Goal: Information Seeking & Learning: Learn about a topic

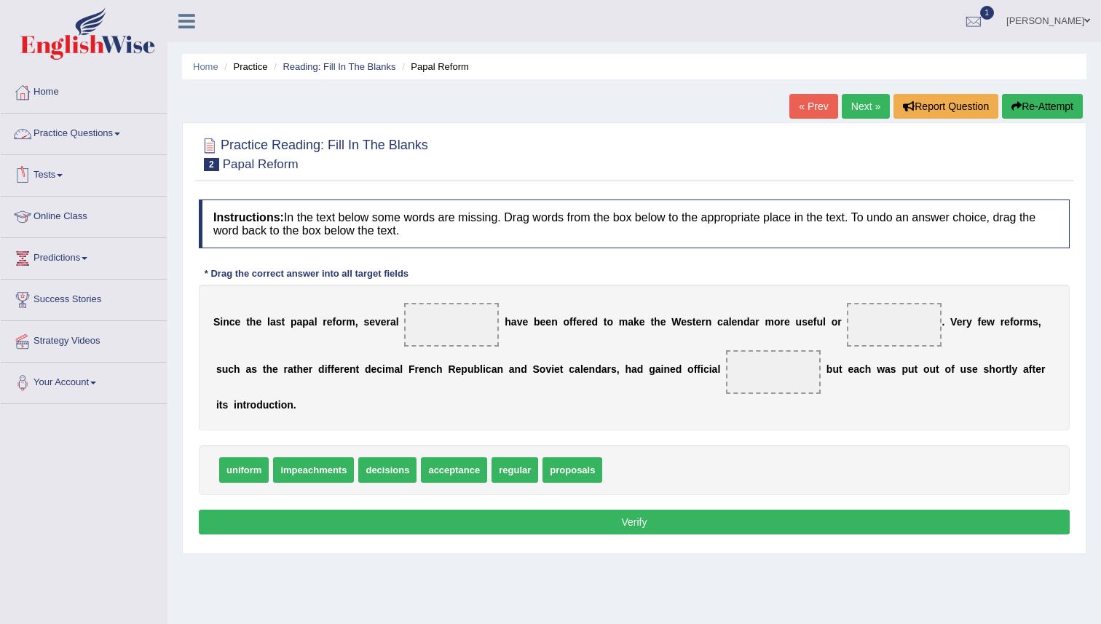
click at [97, 136] on link "Practice Questions" at bounding box center [84, 132] width 166 height 36
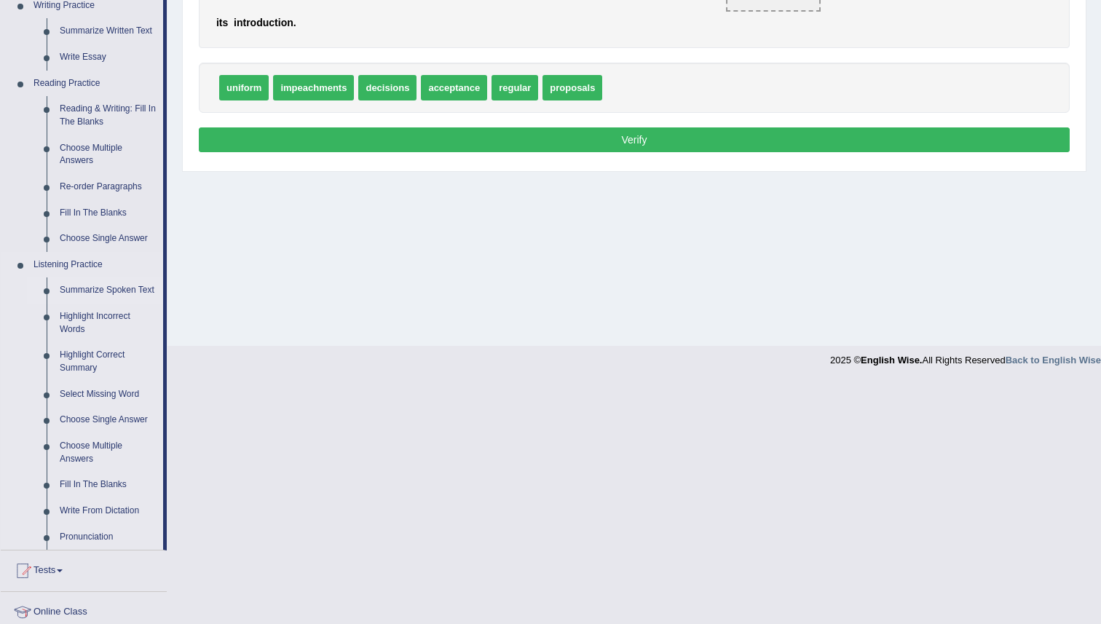
scroll to position [387, 0]
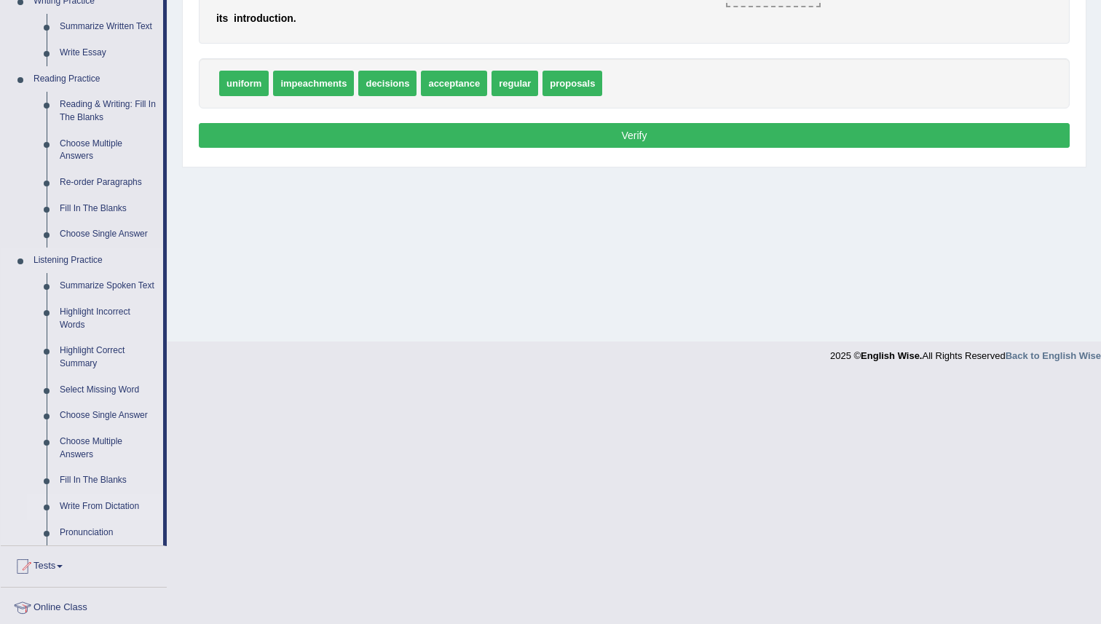
click at [92, 519] on link "Write From Dictation" at bounding box center [108, 507] width 110 height 26
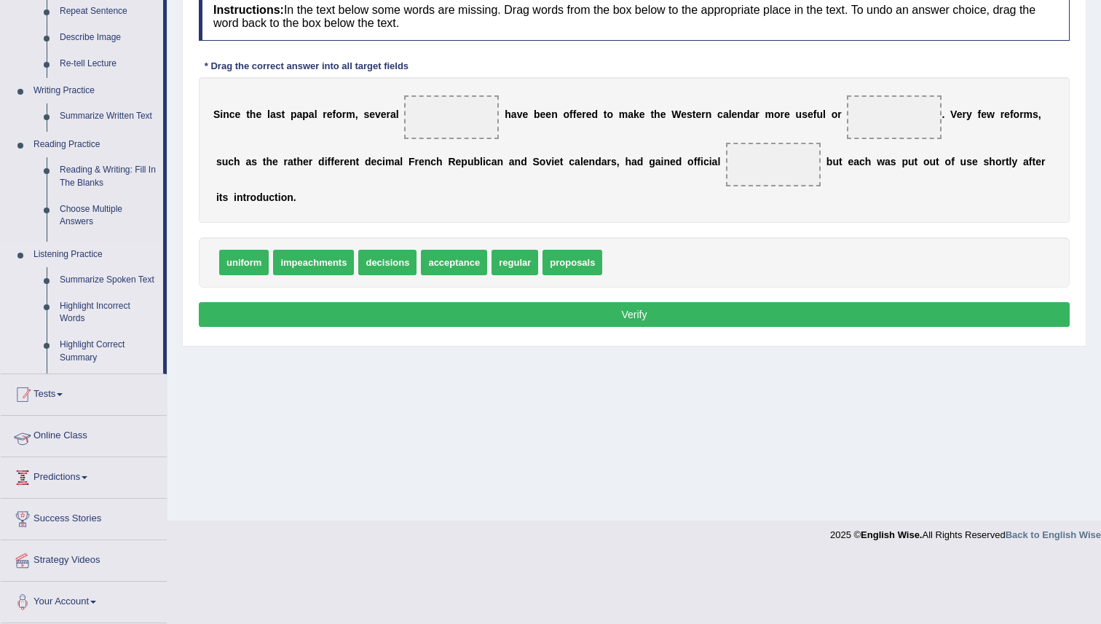
scroll to position [141, 0]
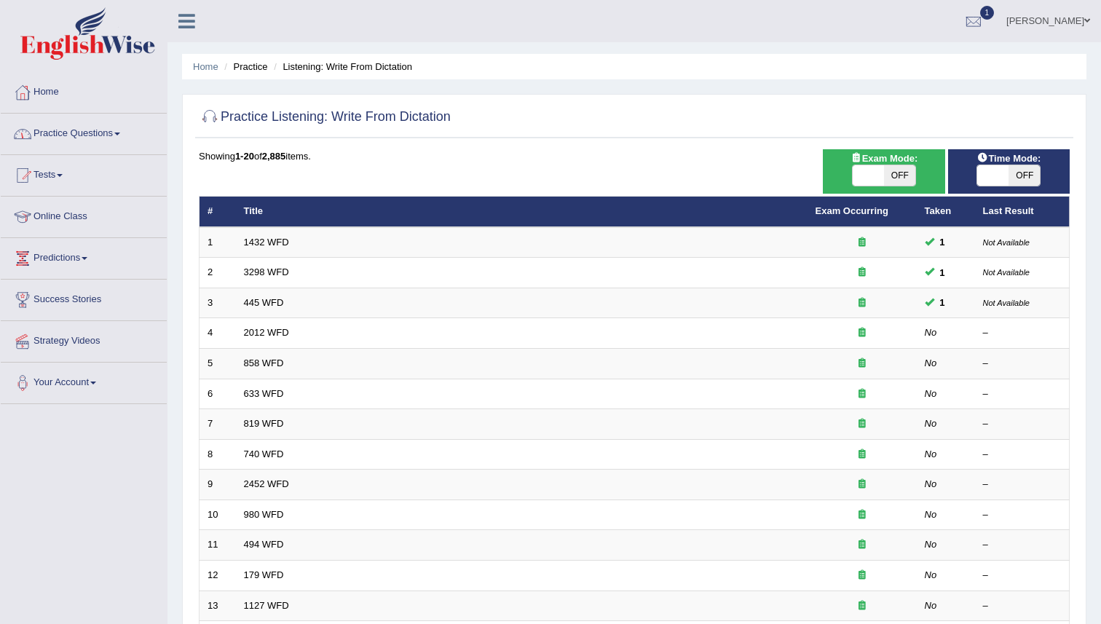
click at [86, 135] on link "Practice Questions" at bounding box center [84, 132] width 166 height 36
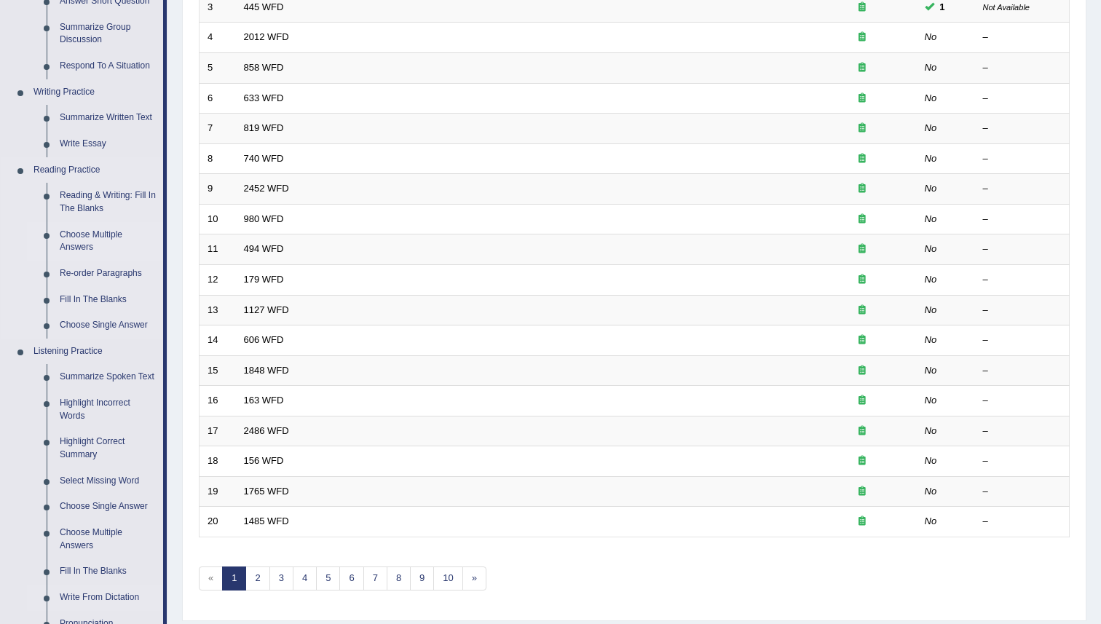
scroll to position [319, 0]
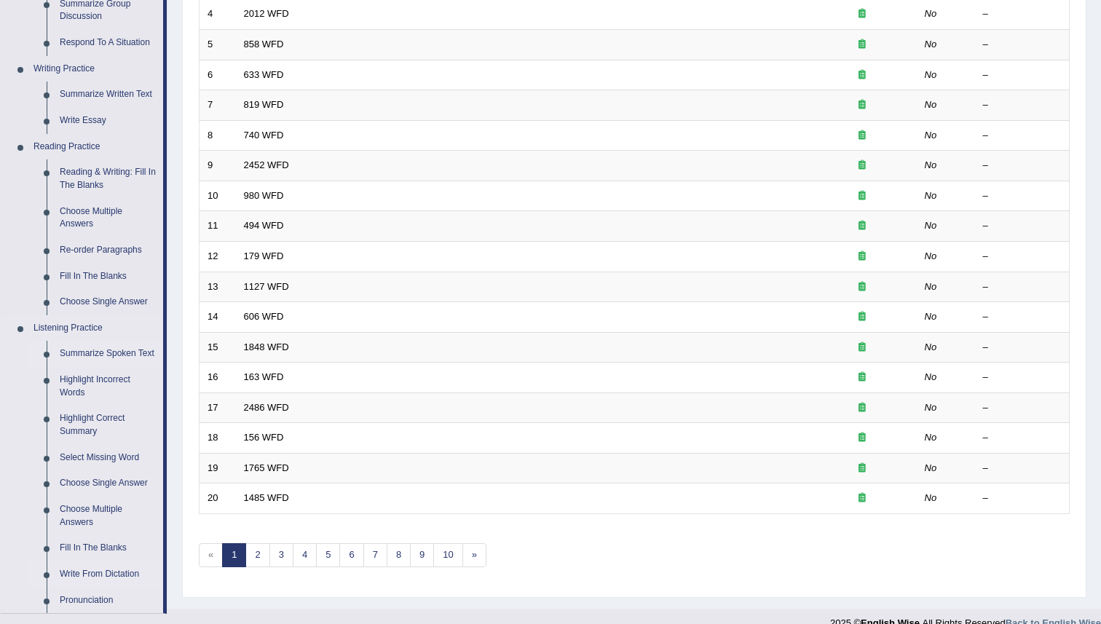
click at [84, 356] on link "Summarize Spoken Text" at bounding box center [108, 354] width 110 height 26
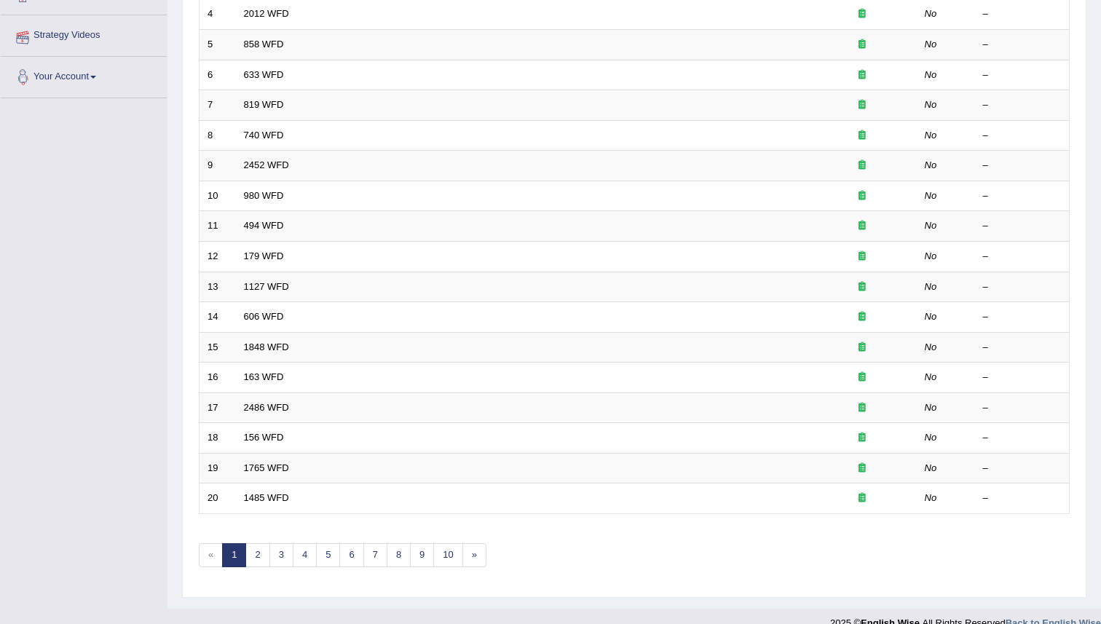
scroll to position [340, 0]
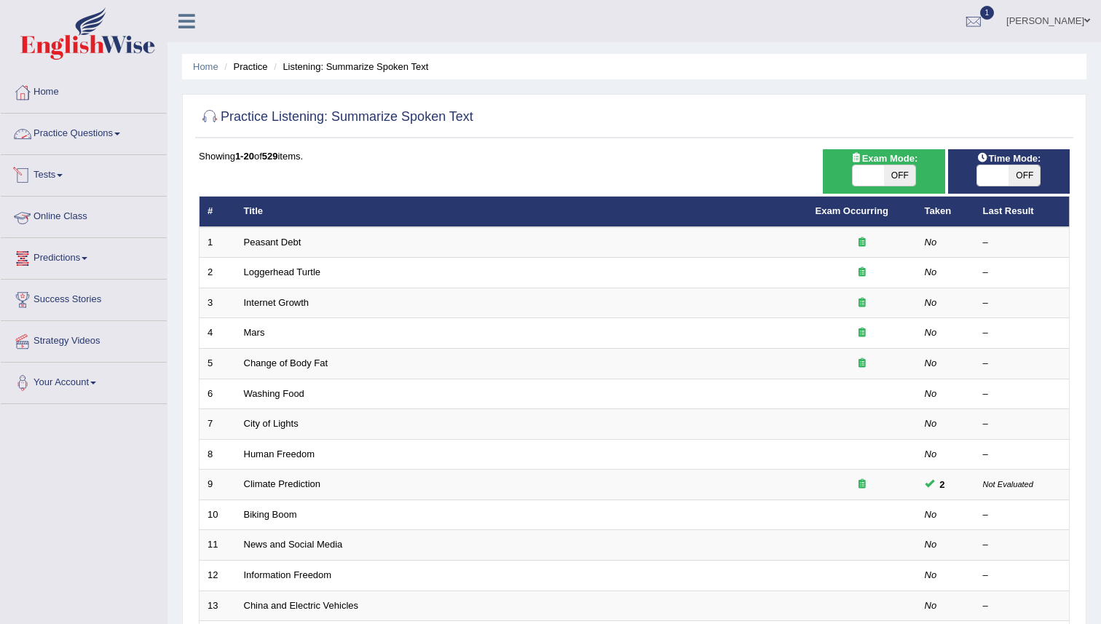
click at [100, 135] on link "Practice Questions" at bounding box center [84, 132] width 166 height 36
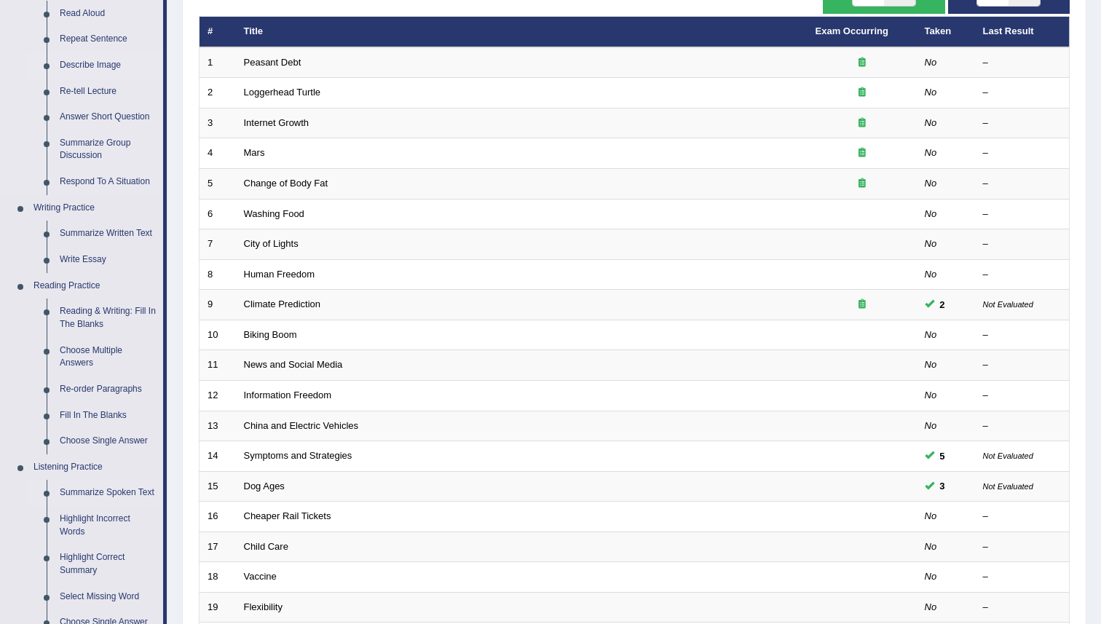
scroll to position [181, 0]
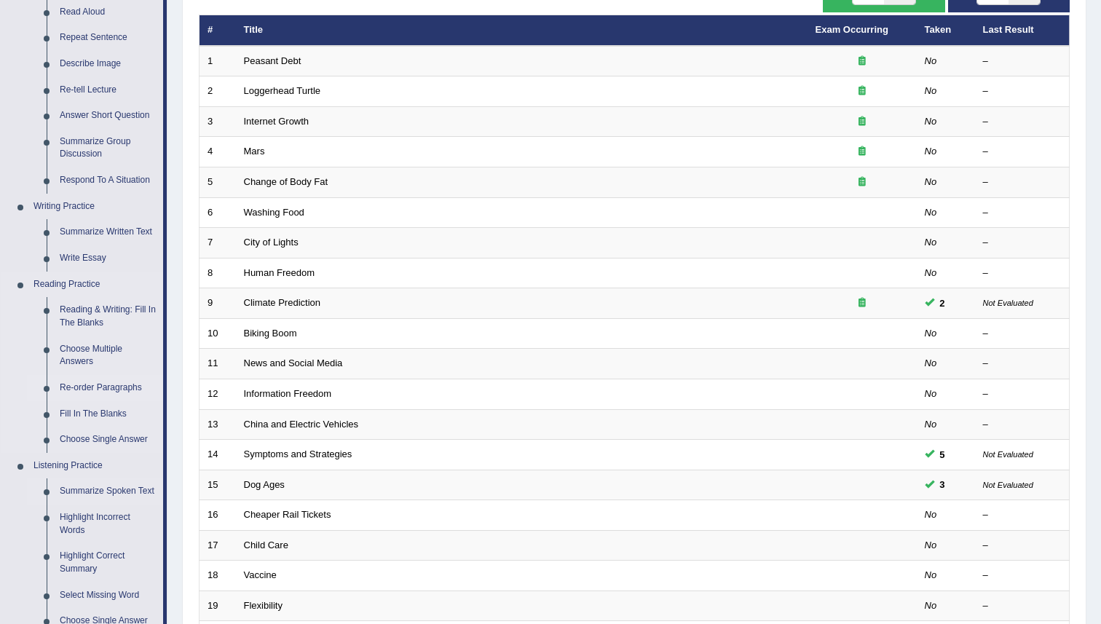
click at [95, 390] on link "Re-order Paragraphs" at bounding box center [108, 388] width 110 height 26
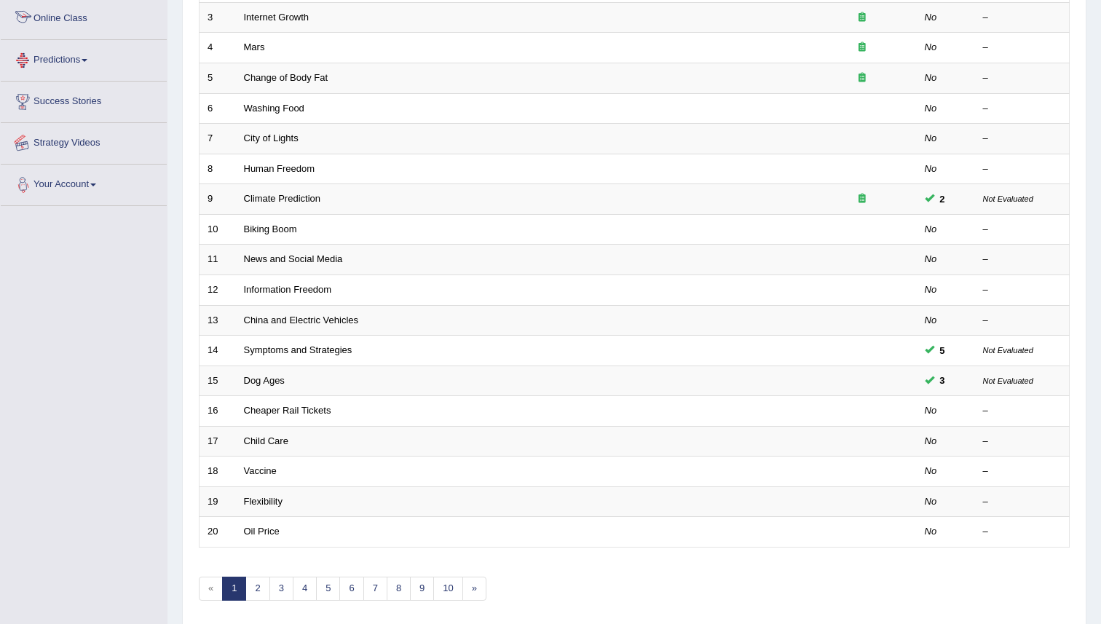
scroll to position [340, 0]
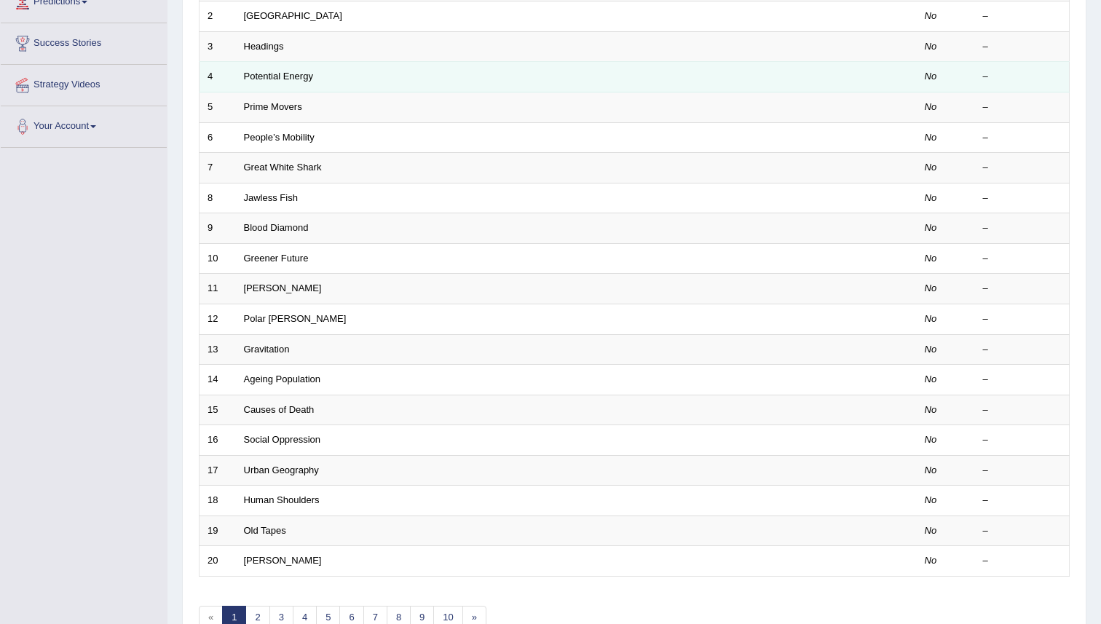
scroll to position [340, 0]
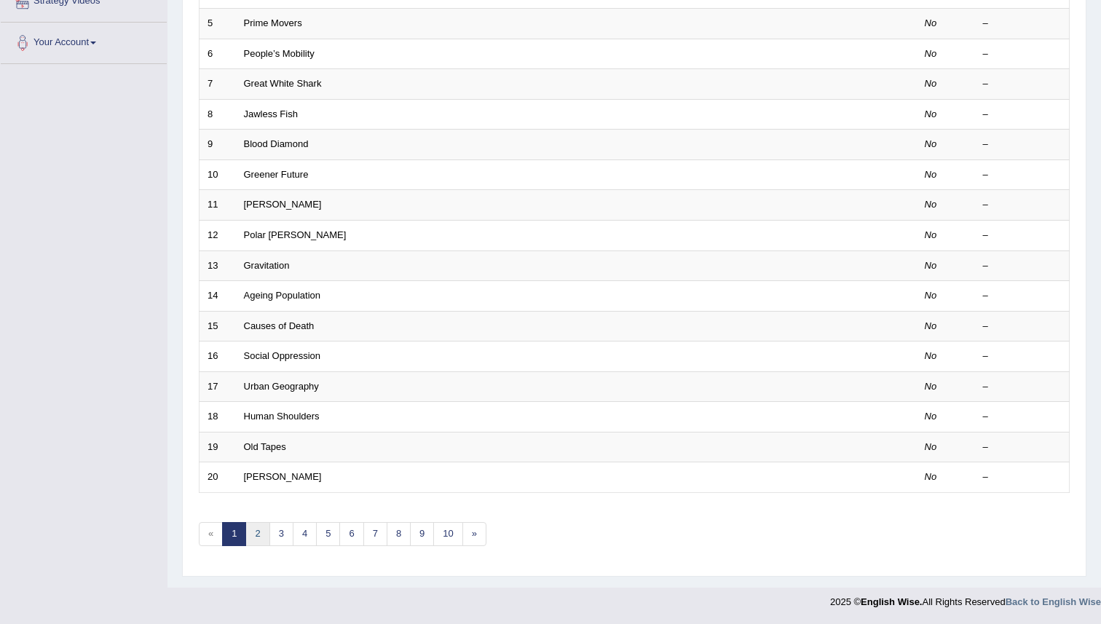
click at [259, 532] on link "2" at bounding box center [257, 534] width 24 height 24
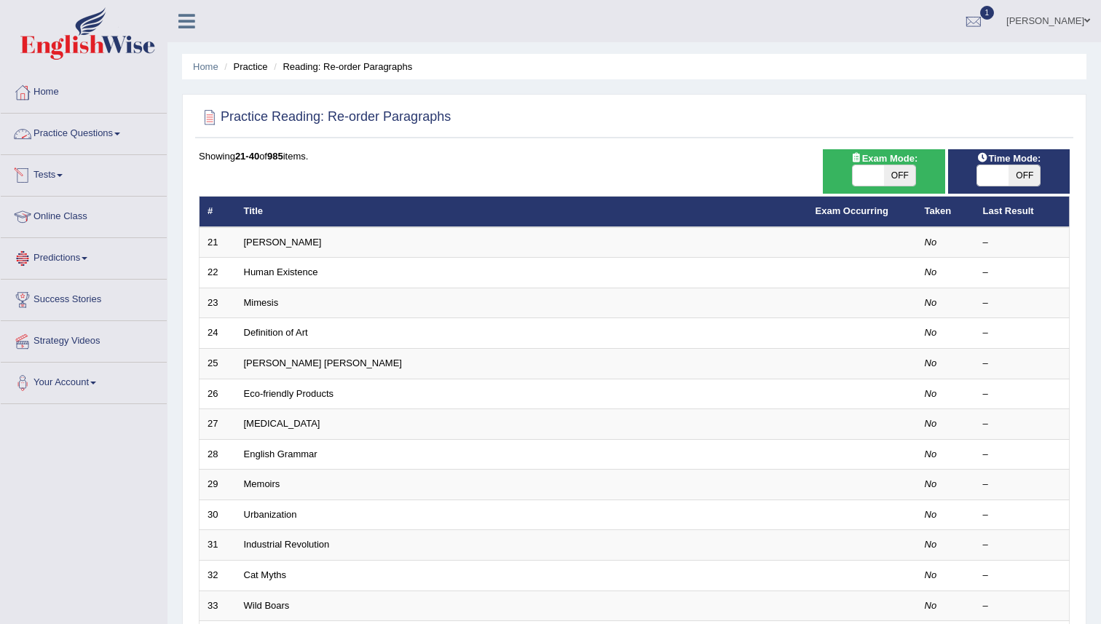
click at [85, 130] on link "Practice Questions" at bounding box center [84, 132] width 166 height 36
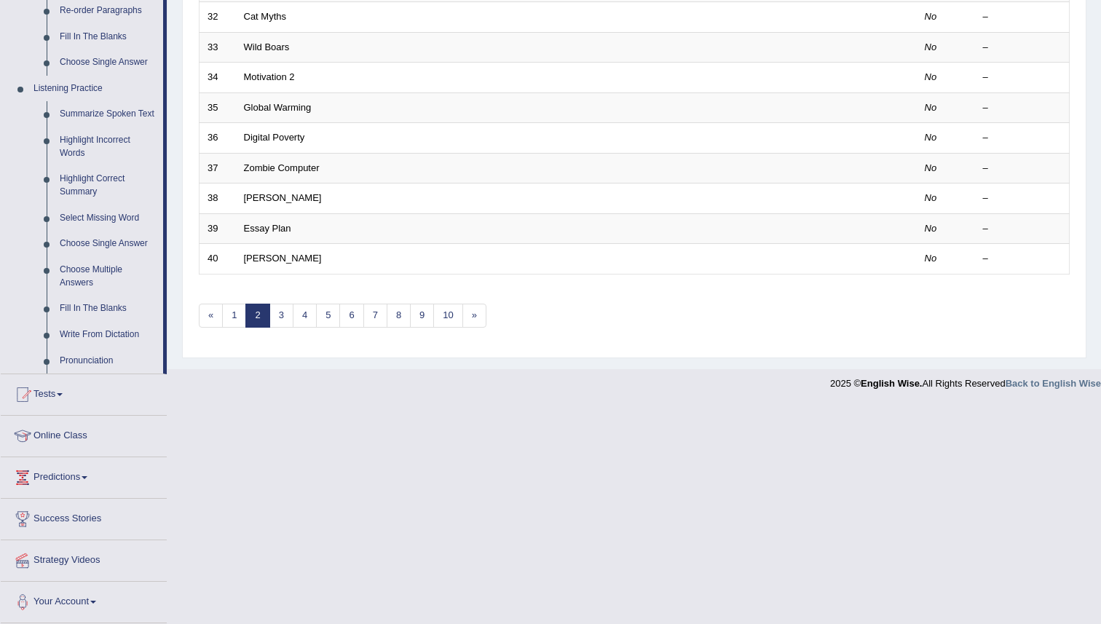
scroll to position [572, 0]
click at [84, 333] on link "Write From Dictation" at bounding box center [108, 335] width 110 height 26
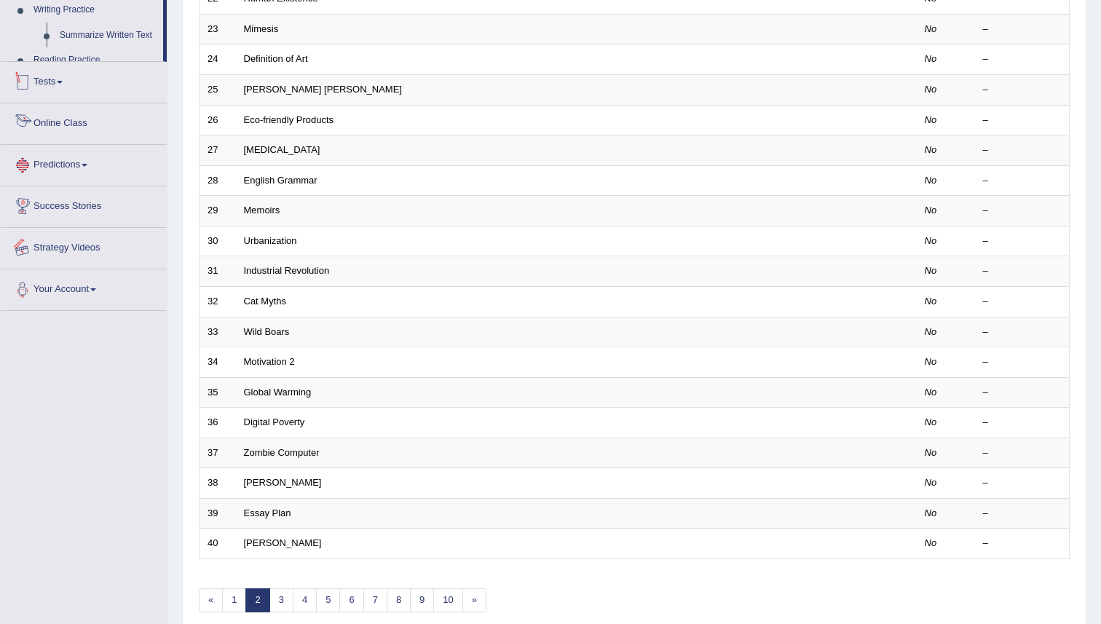
scroll to position [340, 0]
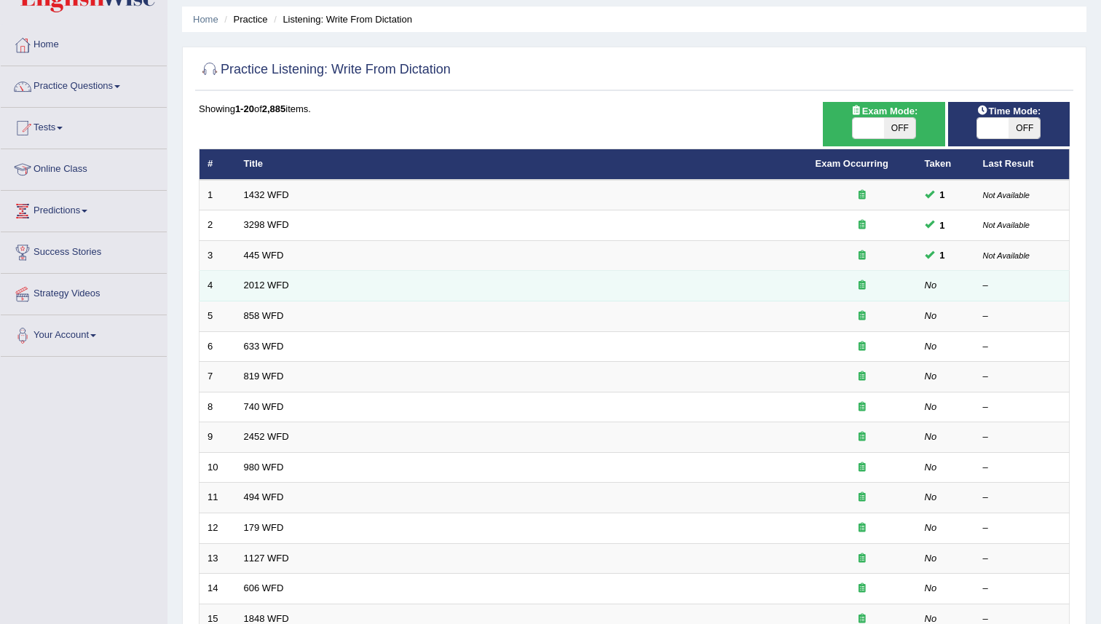
scroll to position [50, 0]
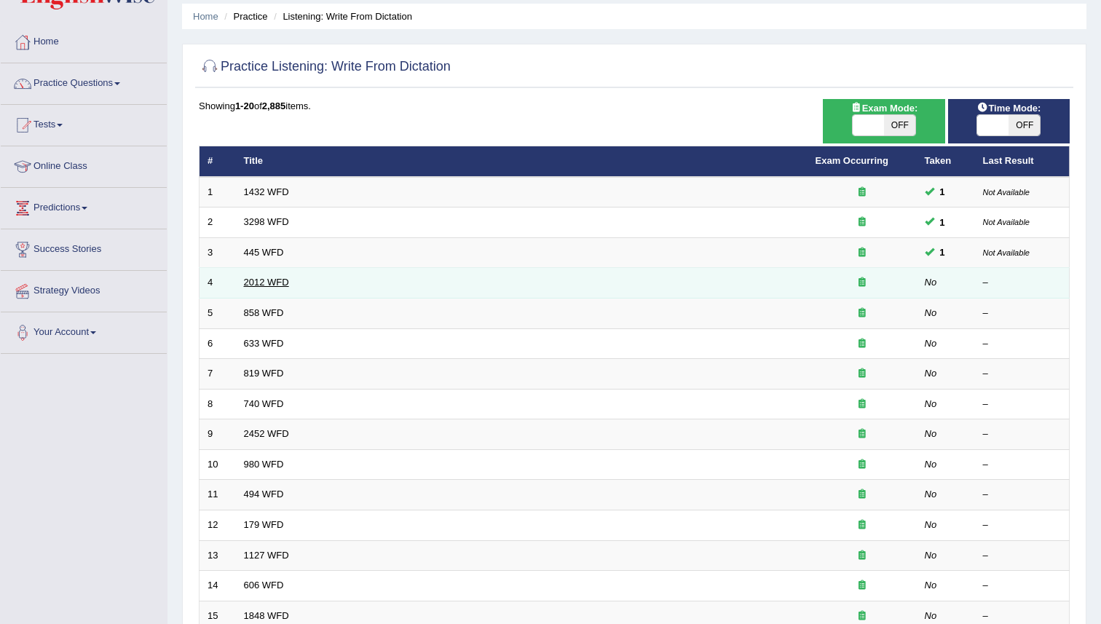
click at [270, 283] on link "2012 WFD" at bounding box center [266, 282] width 45 height 11
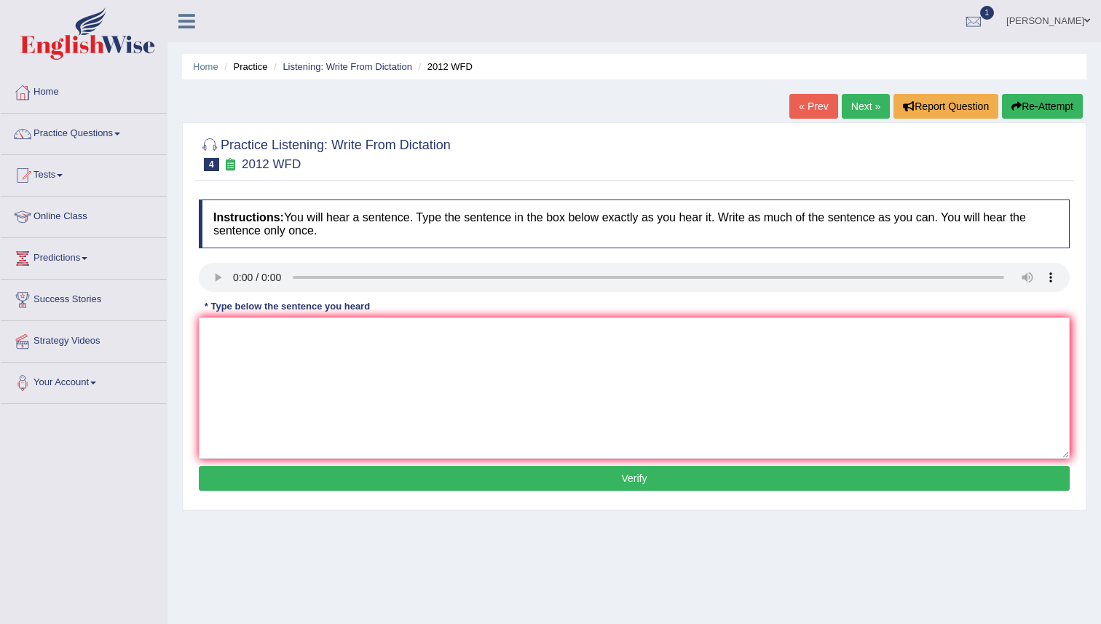
click at [1017, 102] on button "Re-Attempt" at bounding box center [1042, 106] width 81 height 25
click at [226, 339] on textarea at bounding box center [634, 388] width 871 height 141
click at [280, 332] on textarea "There is a great debate on this topic." at bounding box center [634, 388] width 871 height 141
click at [365, 335] on textarea "There is a great deal on debate on this topic." at bounding box center [634, 388] width 871 height 141
type textarea "There is a great deal on debate in this topic."
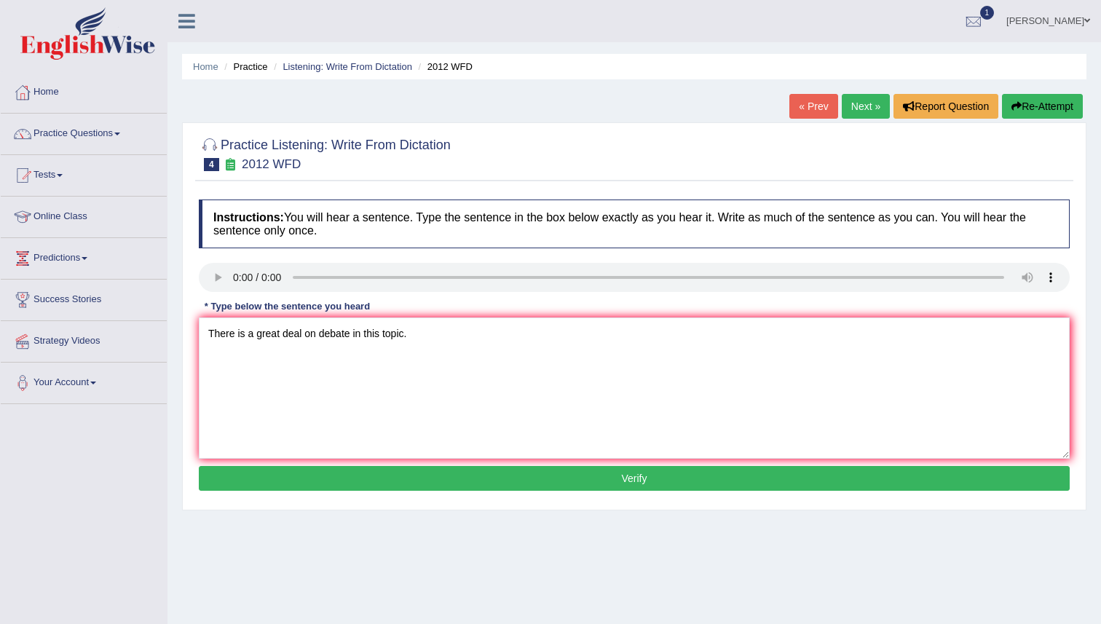
click at [573, 473] on button "Verify" at bounding box center [634, 478] width 871 height 25
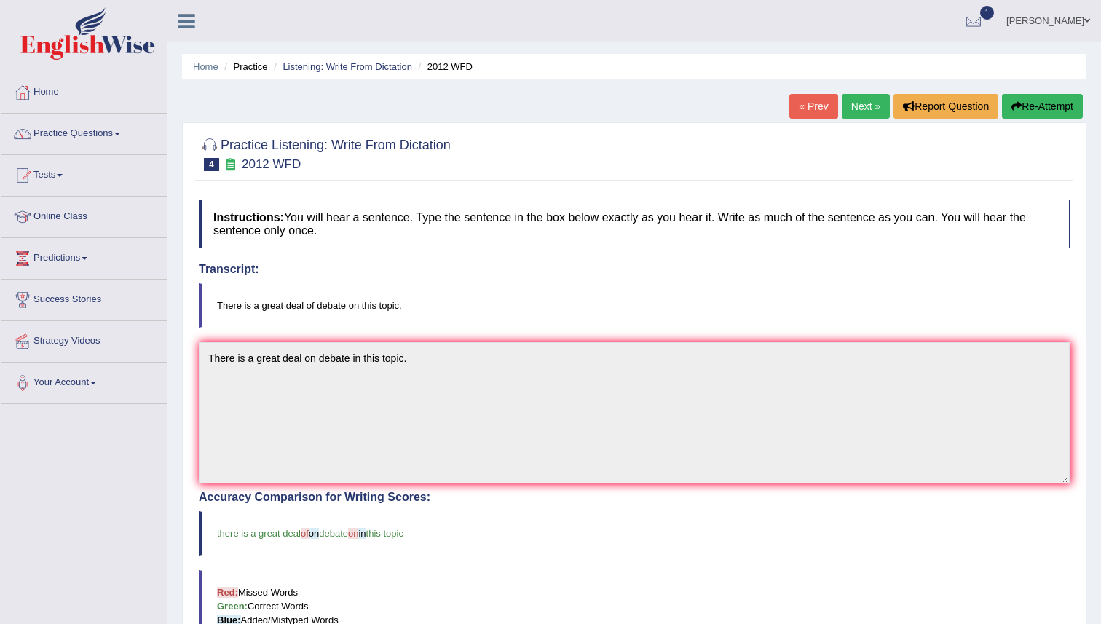
click at [867, 108] on link "Next »" at bounding box center [866, 106] width 48 height 25
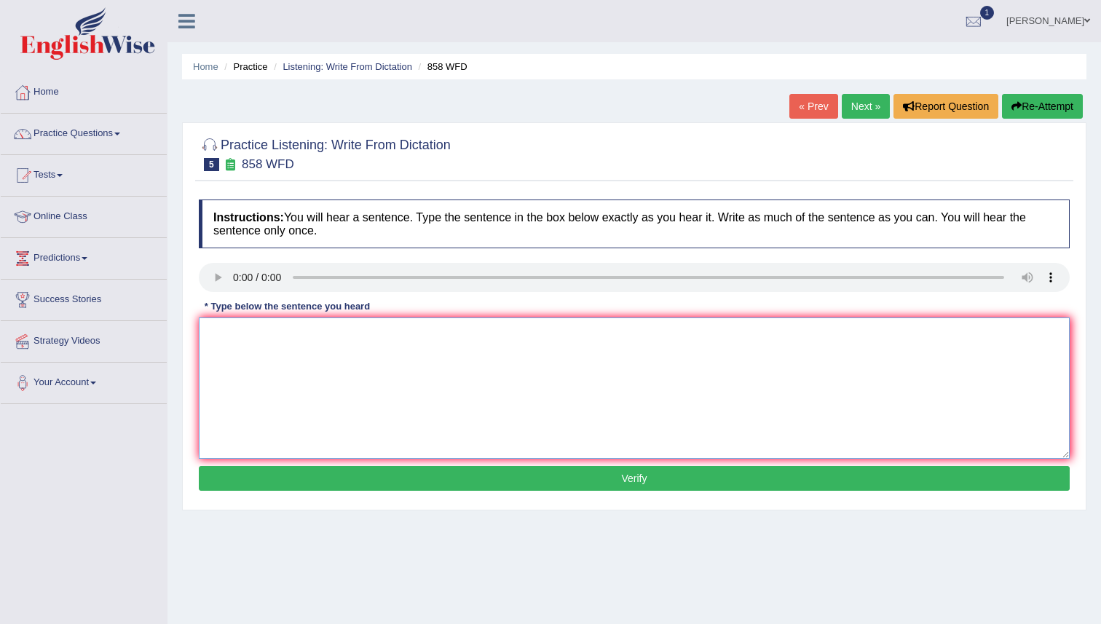
click at [220, 335] on textarea at bounding box center [634, 388] width 871 height 141
click at [335, 336] on textarea "The year shape of the archetiture" at bounding box center [634, 388] width 871 height 141
click at [280, 334] on textarea "The year shape of the architecture is world of the historian" at bounding box center [634, 388] width 871 height 141
click at [502, 334] on textarea "The year shape with of the architecture is world of the historian" at bounding box center [634, 388] width 871 height 141
type textarea "The year shape with of the architecture is world of the historian historians."
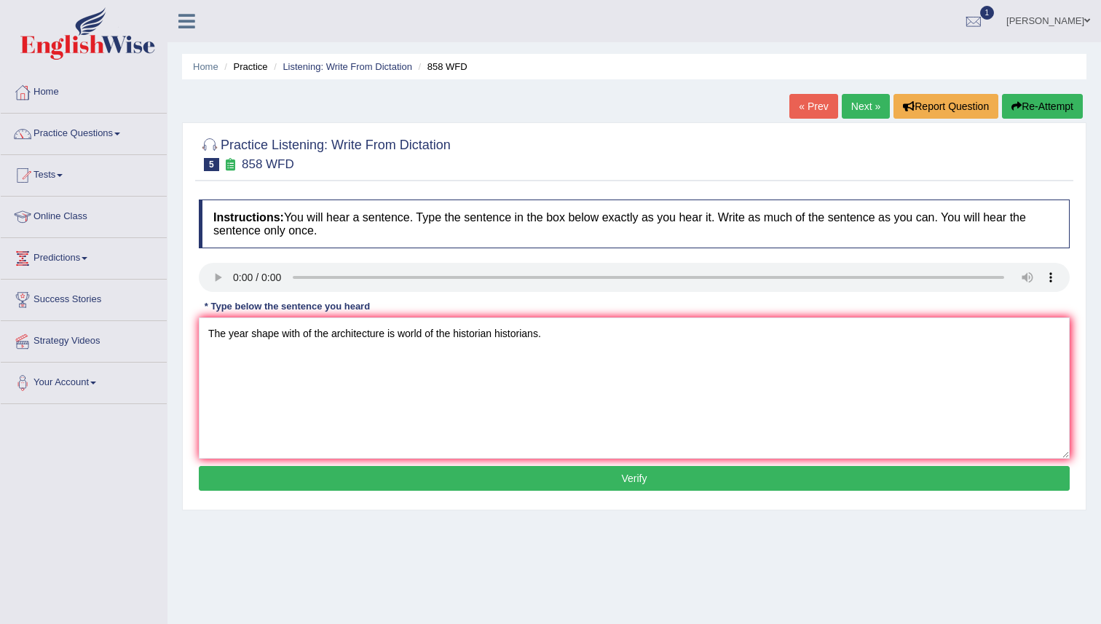
click at [577, 478] on button "Verify" at bounding box center [634, 478] width 871 height 25
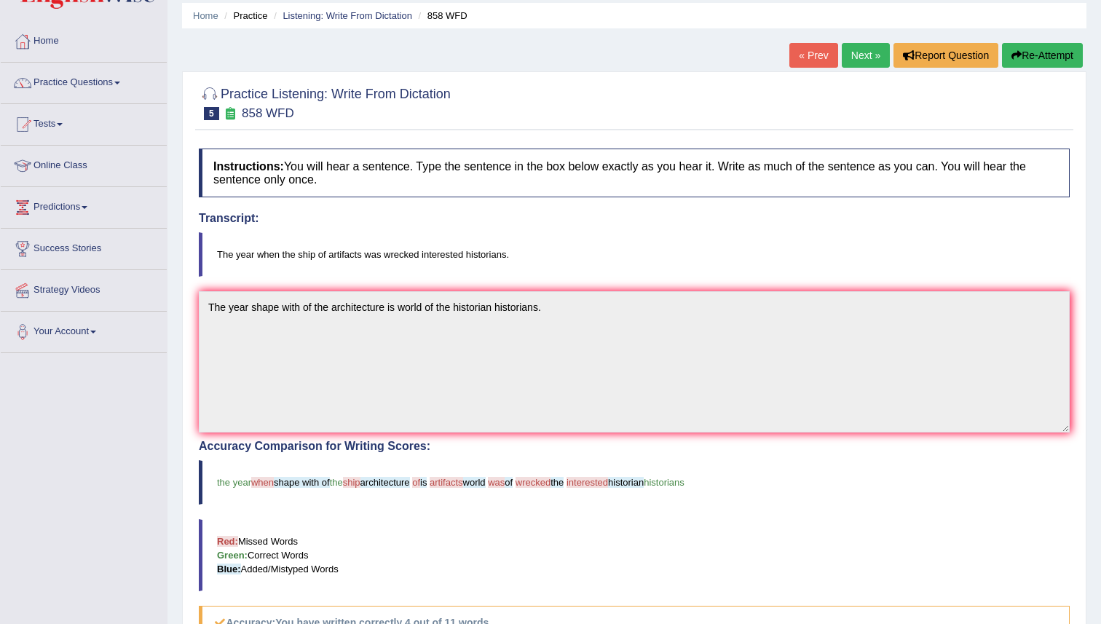
scroll to position [54, 0]
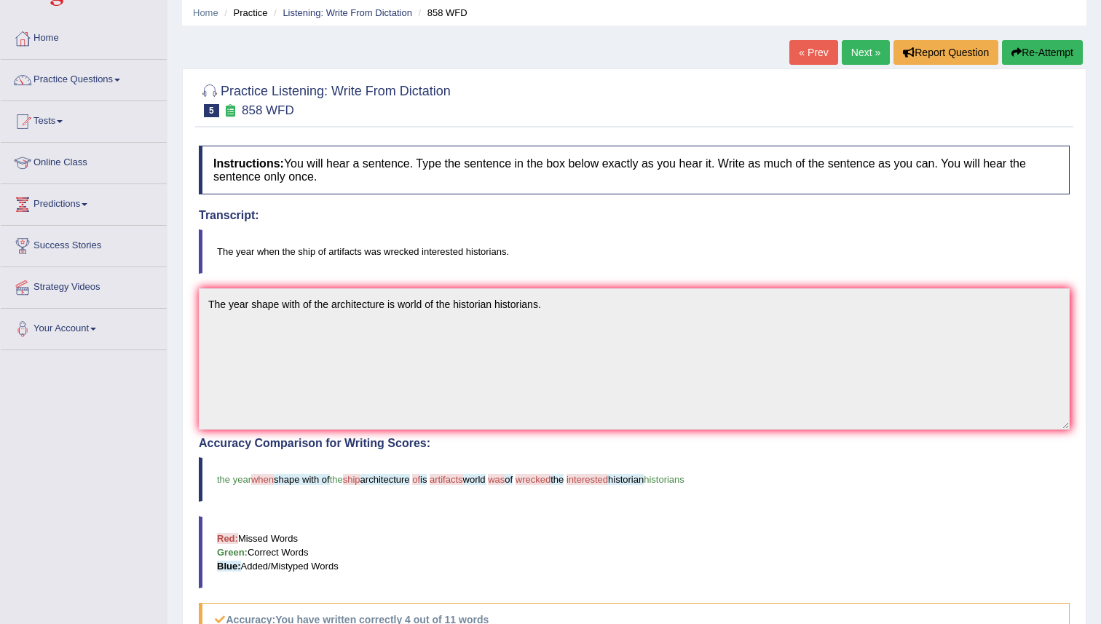
click at [867, 55] on link "Next »" at bounding box center [866, 52] width 48 height 25
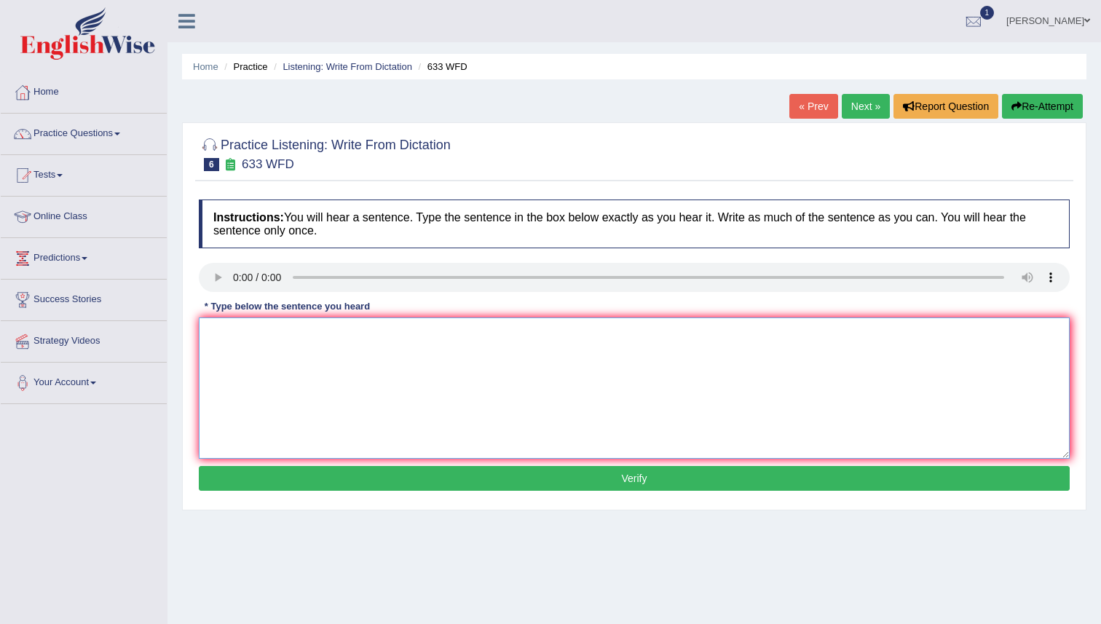
click at [224, 339] on textarea at bounding box center [634, 388] width 871 height 141
click at [209, 330] on textarea "Reseachers shows show that exercise feel better for good health." at bounding box center [634, 388] width 871 height 141
click at [264, 333] on textarea "Reseachers shows show that exercise feel better for good health." at bounding box center [634, 388] width 871 height 141
click at [444, 335] on textarea "Reseachers research shows show that exercise feel better for good health." at bounding box center [634, 388] width 871 height 141
type textarea "Reseachers research shows show that exercise feel feels better for good health."
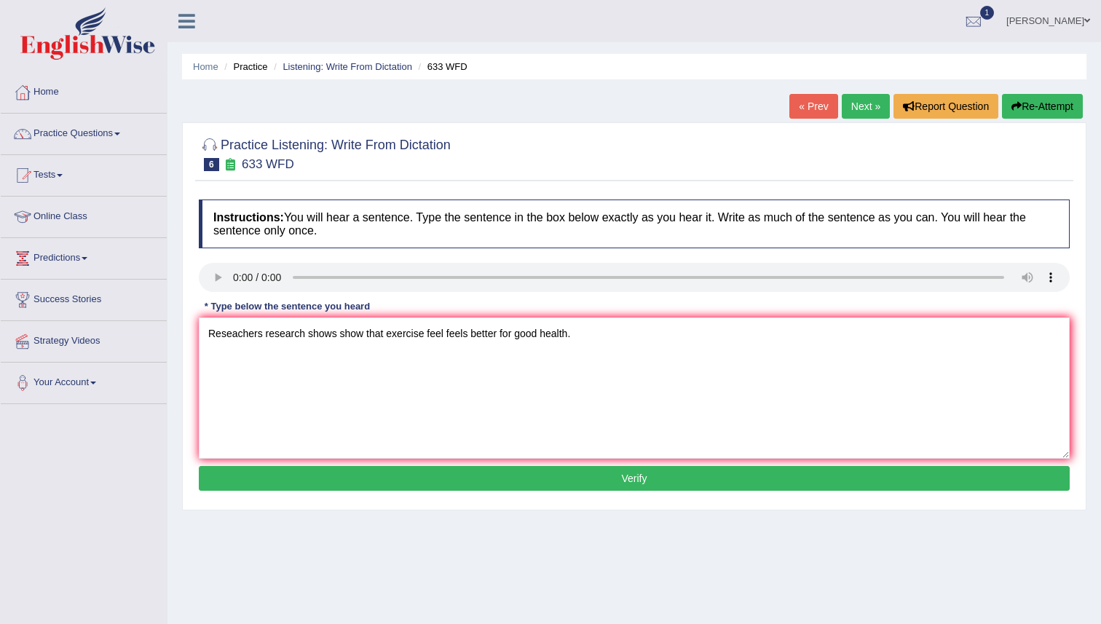
click at [592, 476] on button "Verify" at bounding box center [634, 478] width 871 height 25
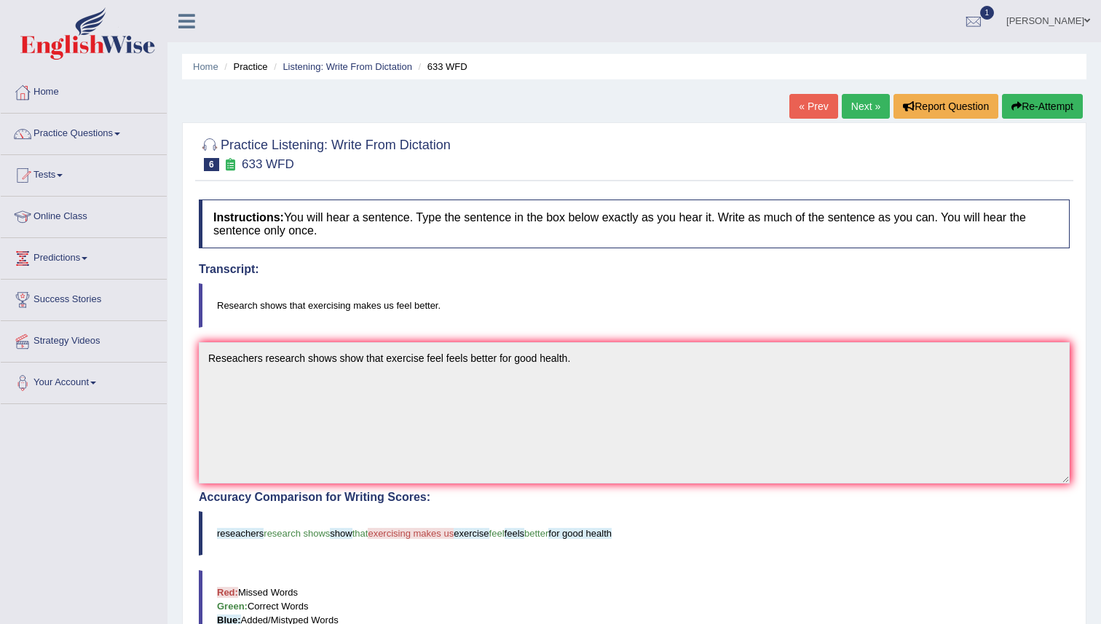
click at [98, 132] on link "Practice Questions" at bounding box center [84, 132] width 166 height 36
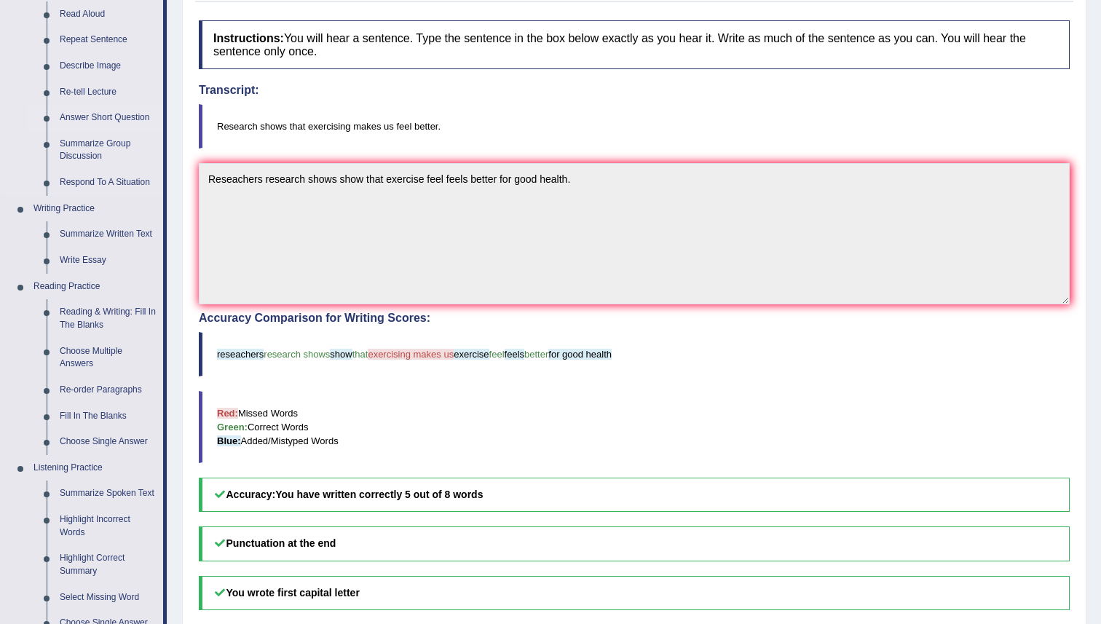
scroll to position [210, 0]
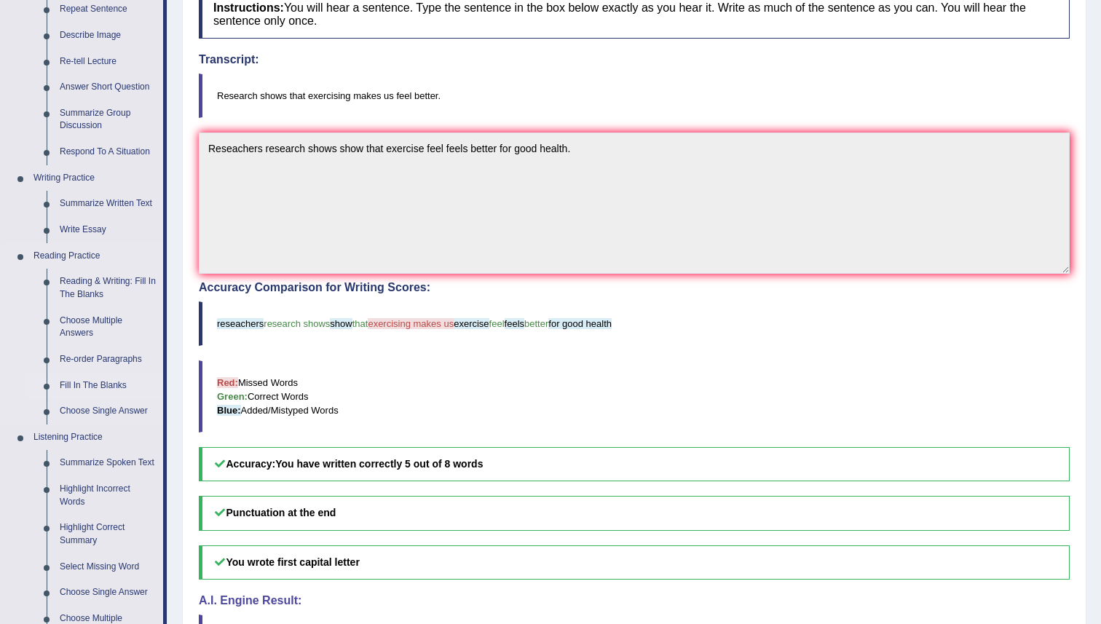
click at [90, 384] on link "Fill In The Blanks" at bounding box center [108, 386] width 110 height 26
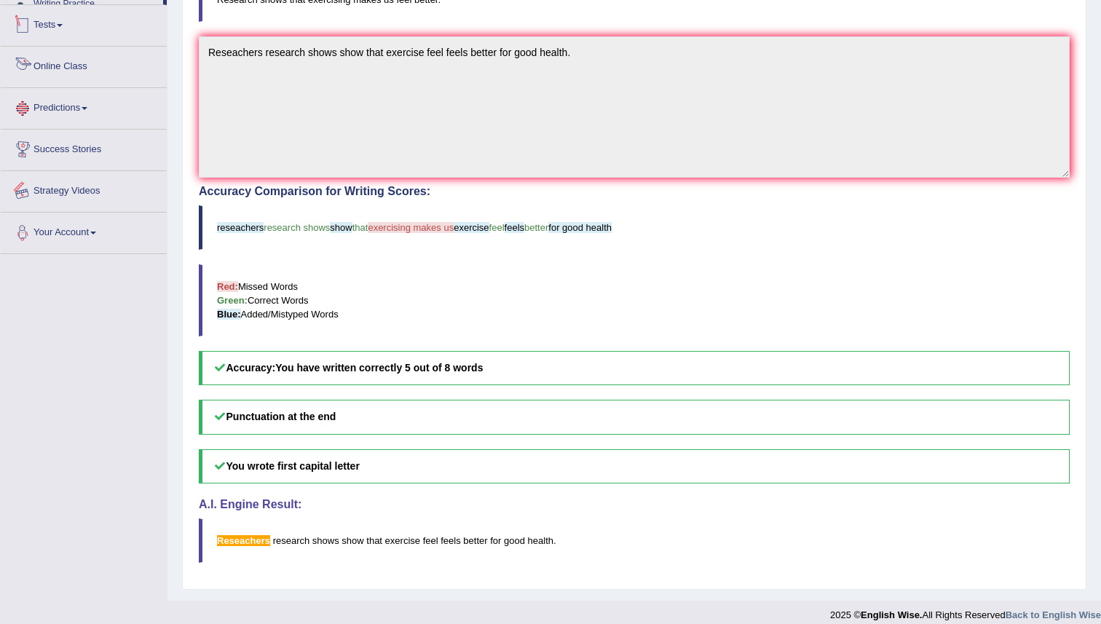
scroll to position [319, 0]
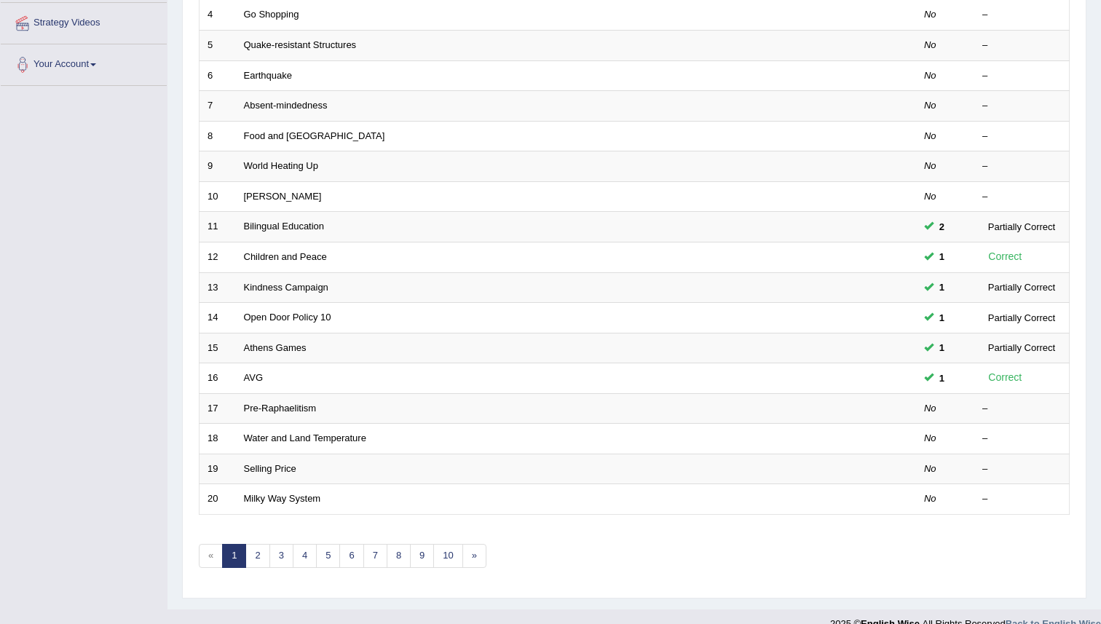
scroll to position [340, 0]
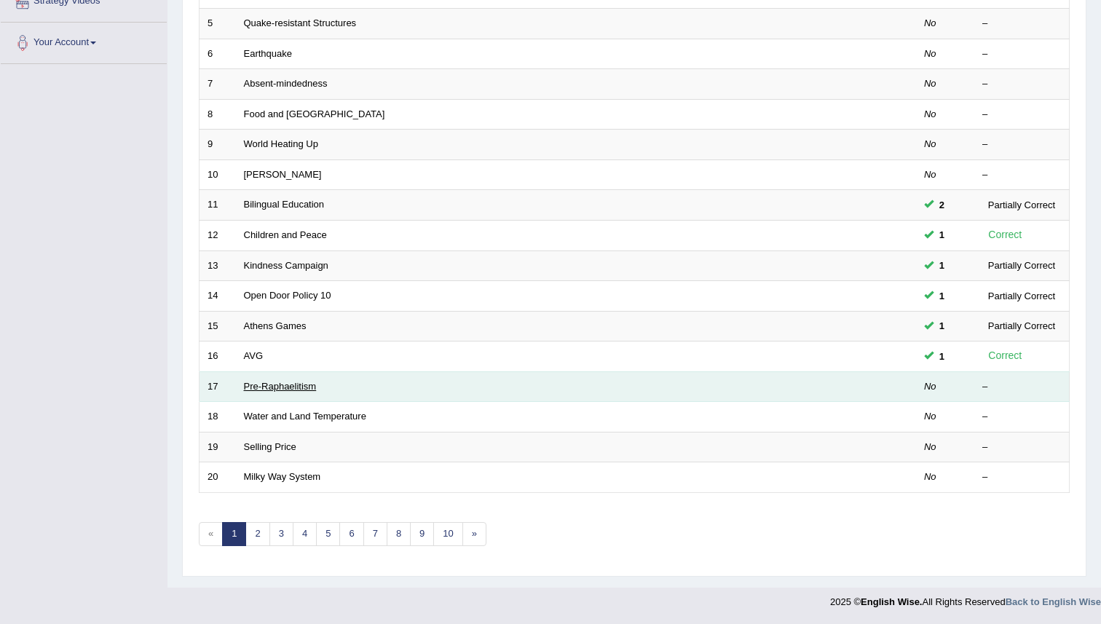
click at [259, 387] on link "Pre-Raphaelitism" at bounding box center [280, 386] width 73 height 11
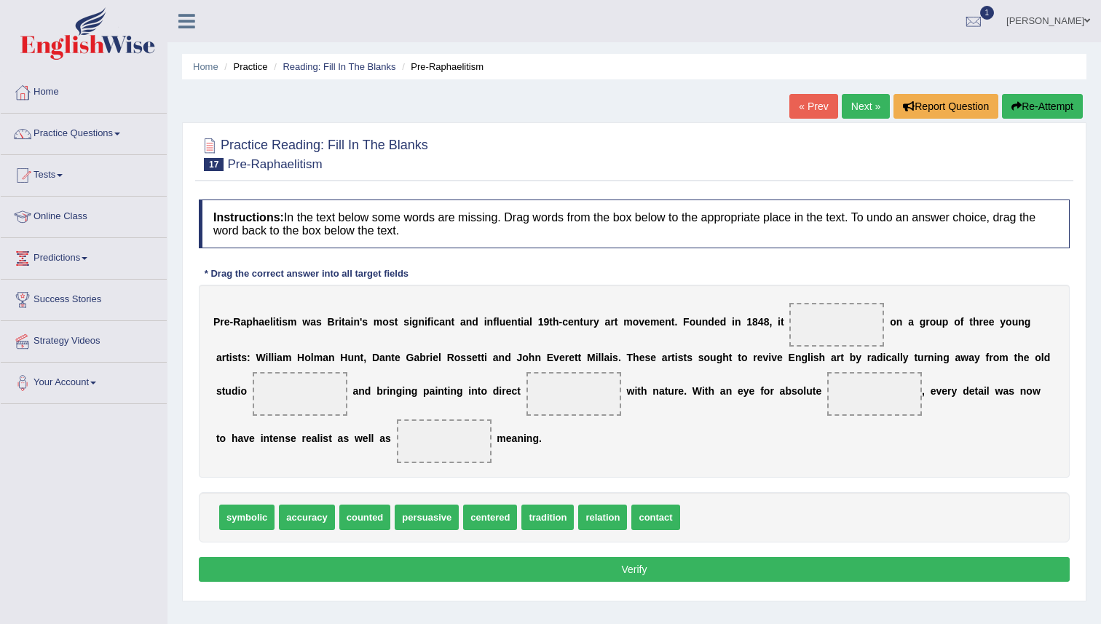
click at [94, 127] on link "Practice Questions" at bounding box center [84, 132] width 166 height 36
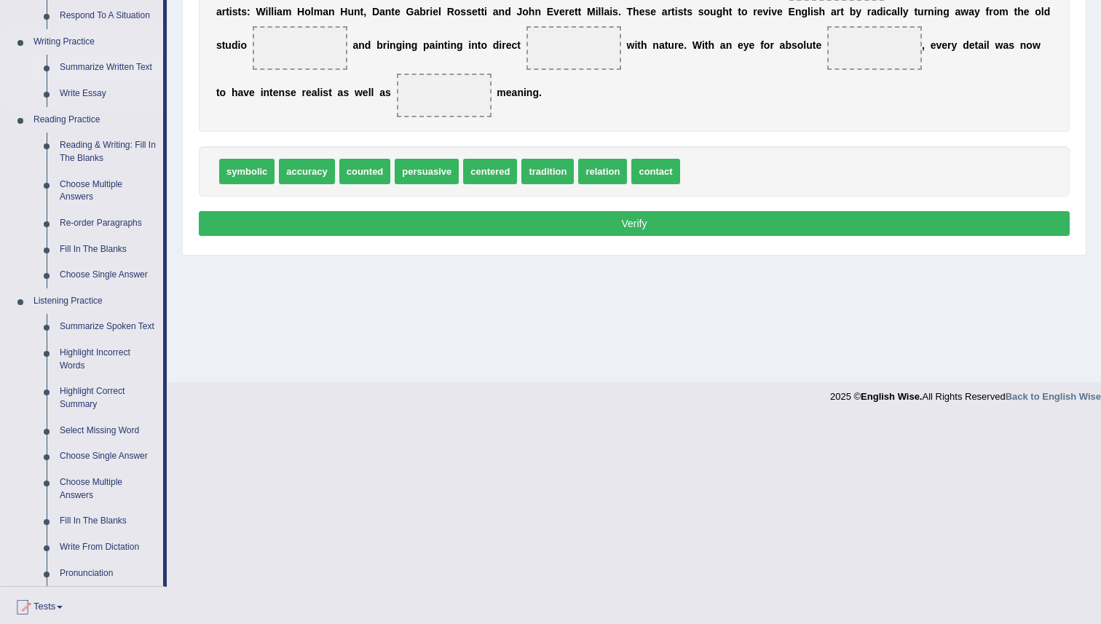
scroll to position [350, 0]
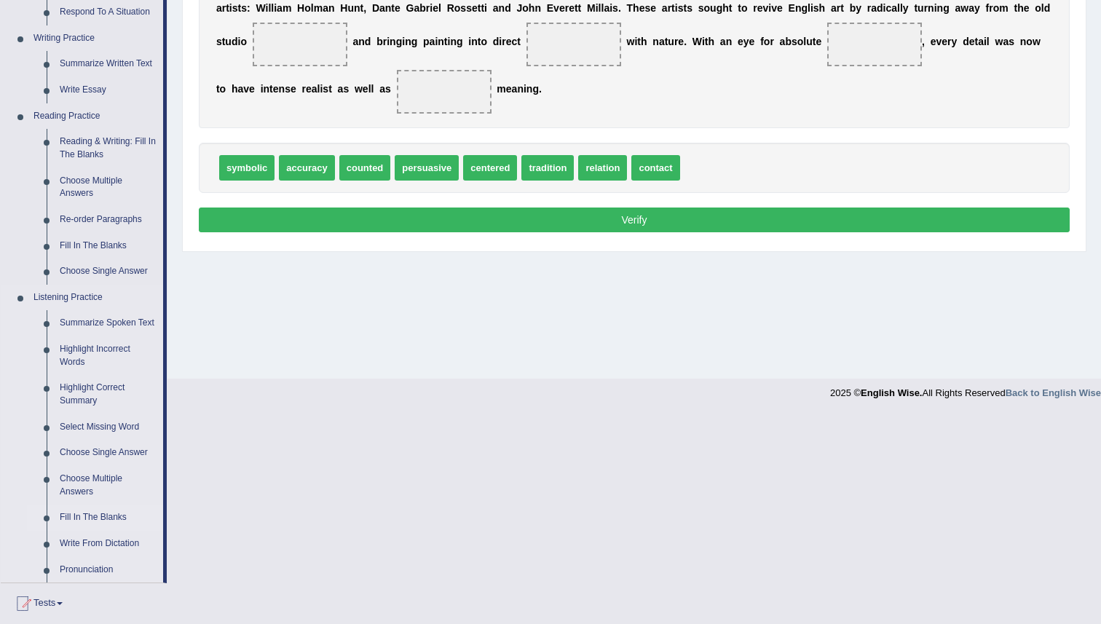
click at [87, 526] on link "Fill In The Blanks" at bounding box center [108, 518] width 110 height 26
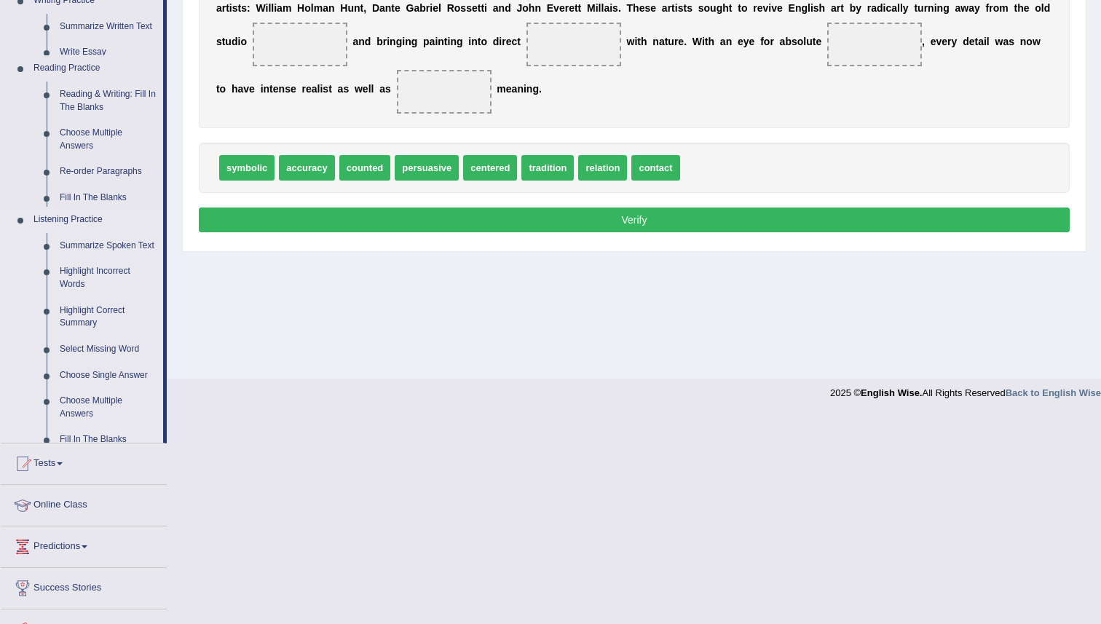
scroll to position [141, 0]
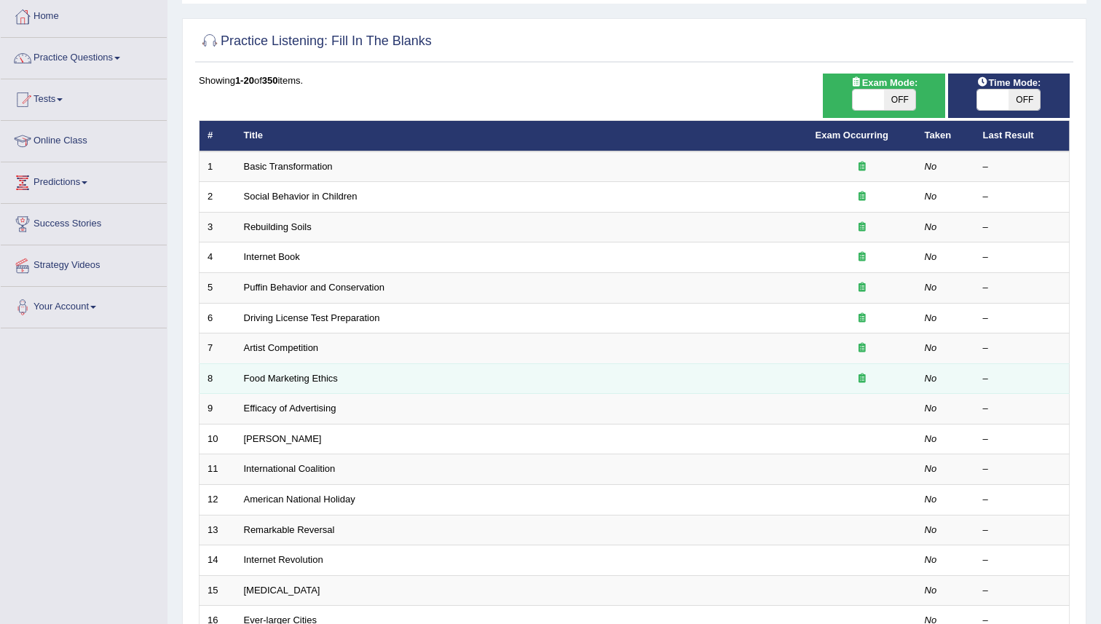
scroll to position [104, 0]
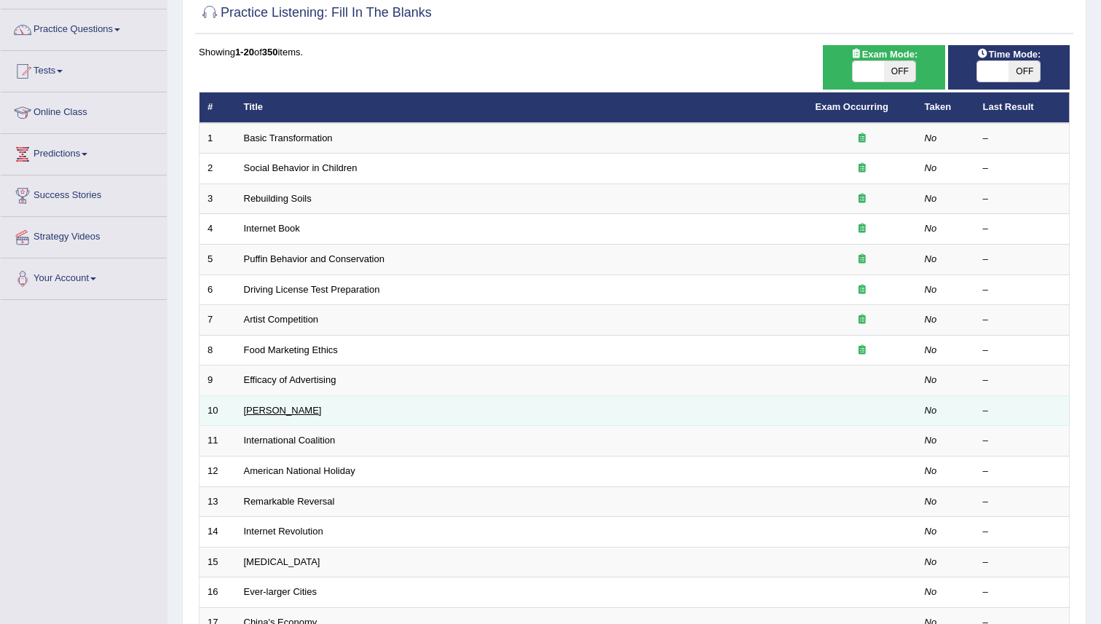
click at [269, 407] on link "[PERSON_NAME]" at bounding box center [283, 410] width 78 height 11
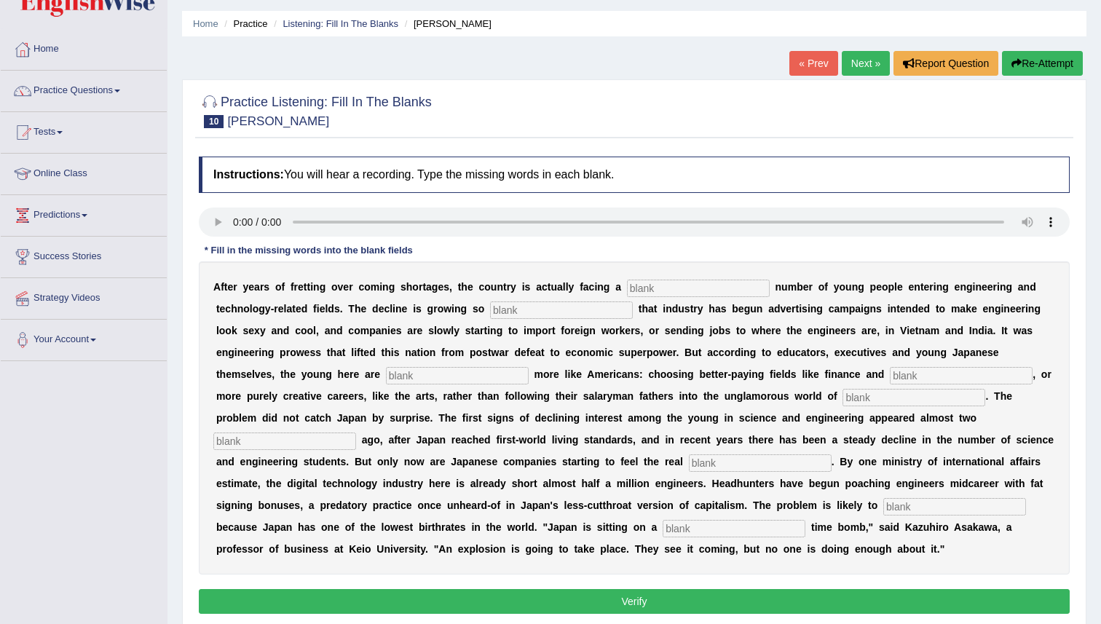
scroll to position [44, 0]
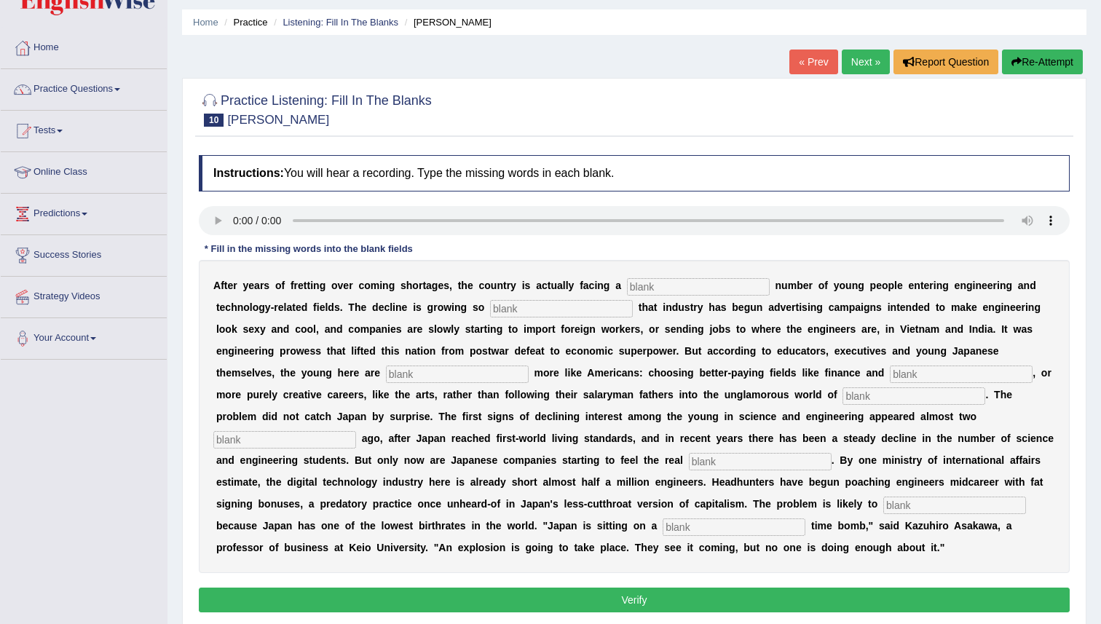
click at [657, 286] on input "text" at bounding box center [698, 286] width 143 height 17
type input "dwelling"
click at [585, 308] on input "text" at bounding box center [561, 308] width 143 height 17
type input "drastic"
click at [483, 366] on input "text" at bounding box center [457, 374] width 143 height 17
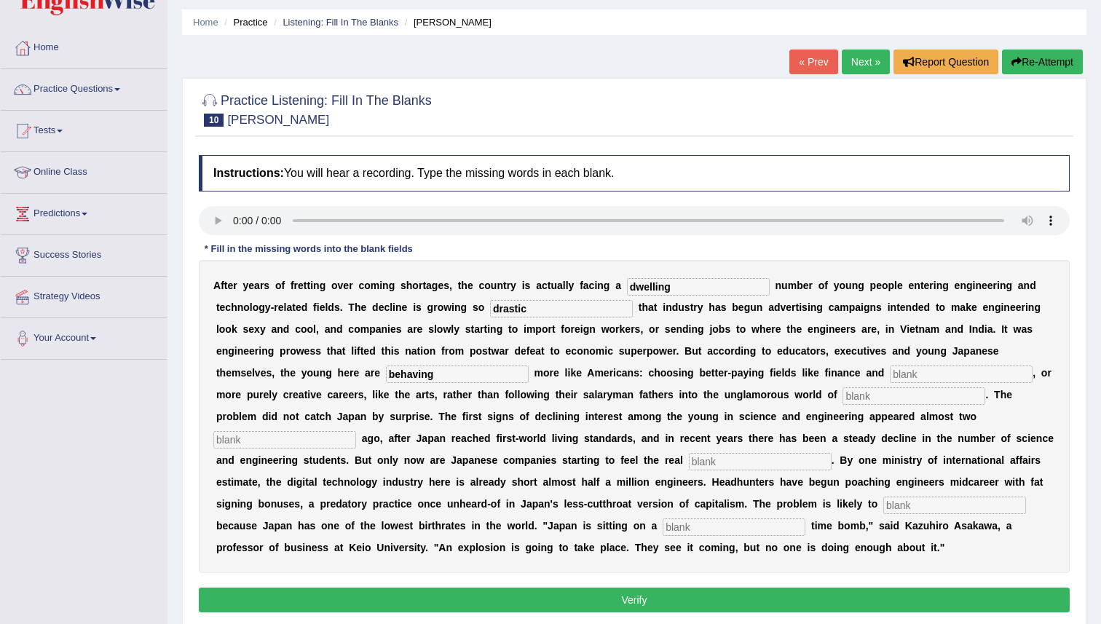
type input "behaving"
click at [890, 375] on input "text" at bounding box center [961, 374] width 143 height 17
type input "medicine"
click at [815, 406] on div "A f t e r y e a r s o f f r e t t i n g o v e r c o m i n g s h o r t a g e s ,…" at bounding box center [634, 416] width 871 height 313
click at [843, 395] on input "text" at bounding box center [914, 395] width 143 height 17
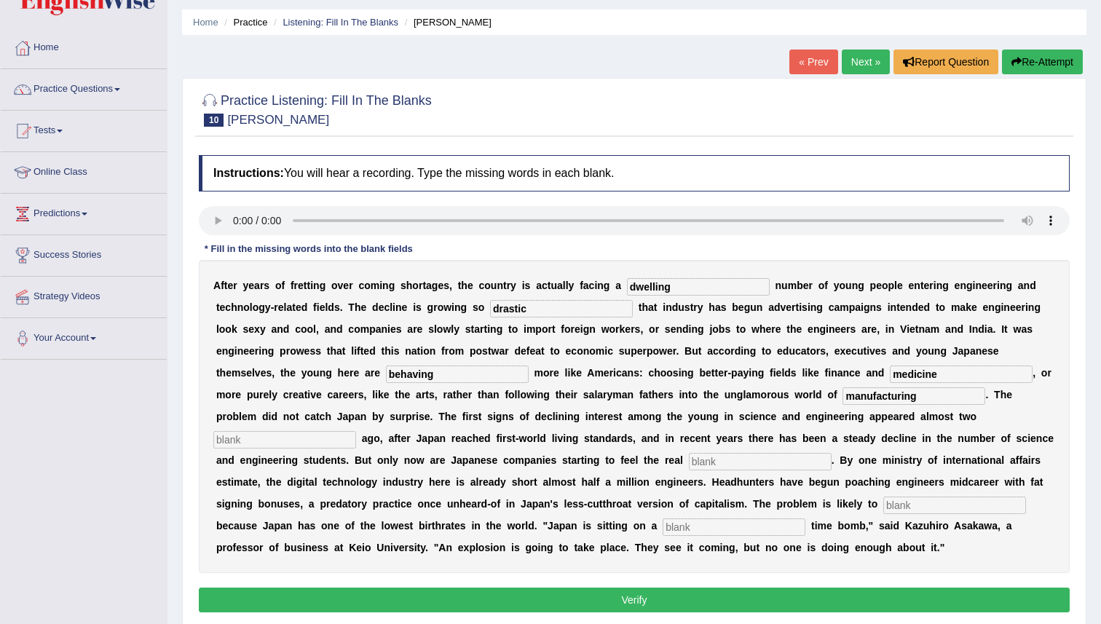
type input "manufacturing"
click at [356, 431] on input "text" at bounding box center [284, 439] width 143 height 17
type input "decade"
click at [689, 459] on input "text" at bounding box center [760, 461] width 143 height 17
type input "p"
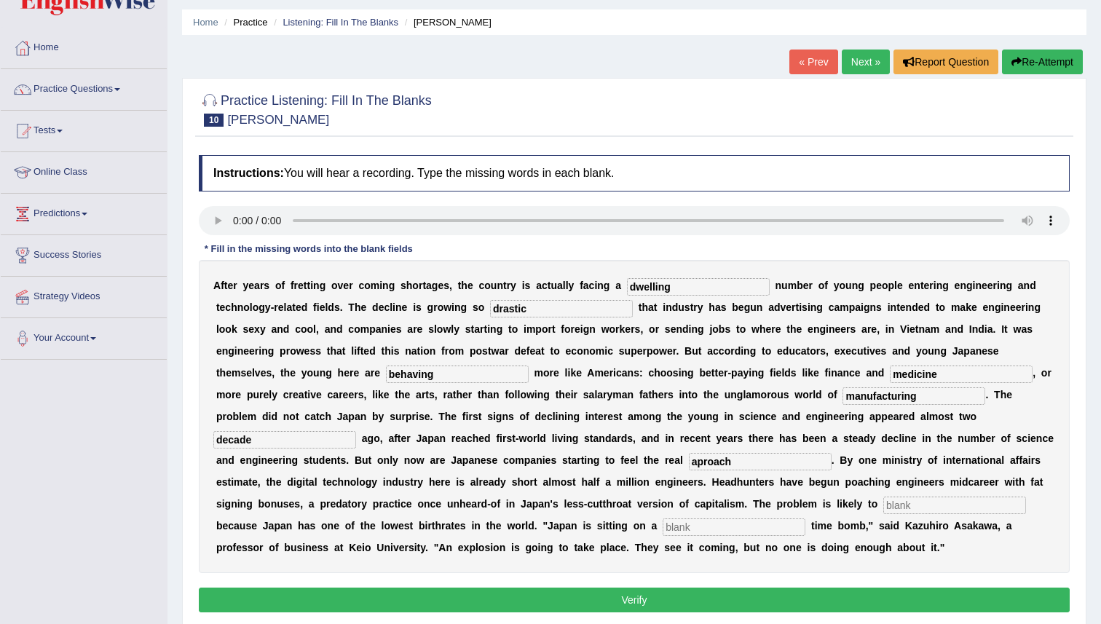
type input "aproach"
click at [883, 504] on input "text" at bounding box center [954, 505] width 143 height 17
type input "version"
click at [663, 532] on input "text" at bounding box center [734, 526] width 143 height 17
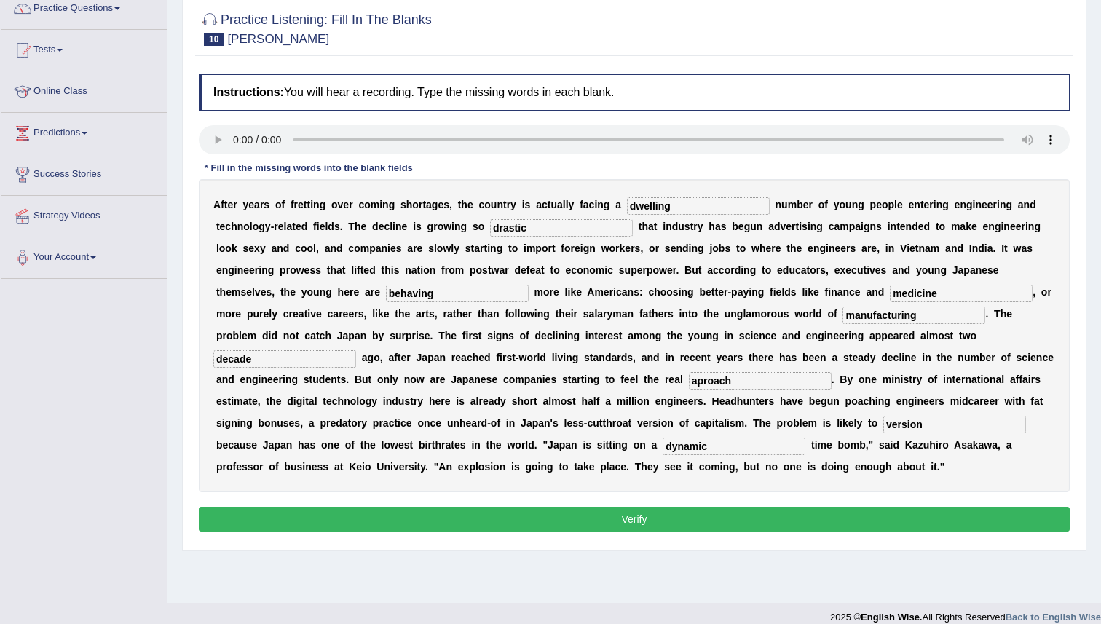
scroll to position [141, 0]
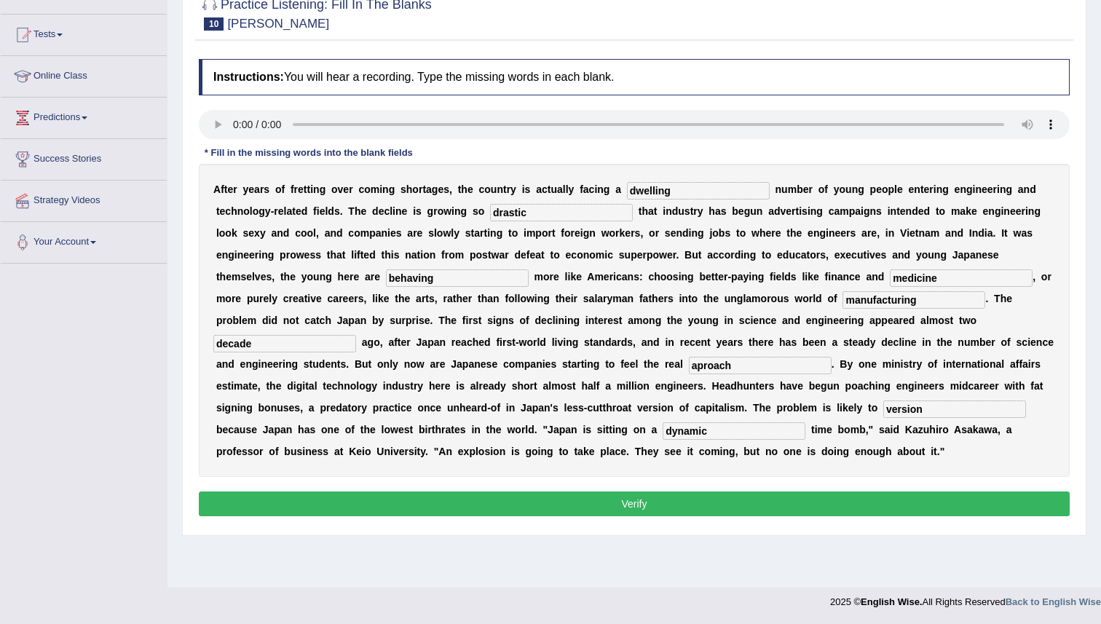
type input "dynamic"
click at [599, 508] on button "Verify" at bounding box center [634, 504] width 871 height 25
